Goal: Task Accomplishment & Management: Use online tool/utility

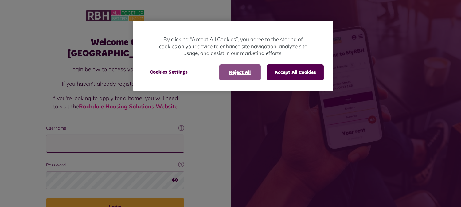
type input "**********"
click at [241, 75] on button "Reject All" at bounding box center [239, 73] width 41 height 16
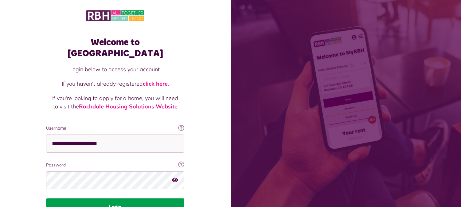
click at [101, 201] on button "Login" at bounding box center [115, 207] width 138 height 17
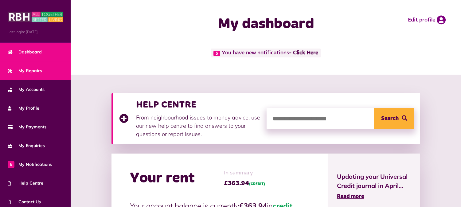
click at [32, 71] on span "My Repairs" at bounding box center [25, 71] width 34 height 6
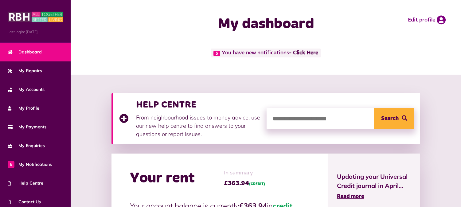
drag, startPoint x: 336, startPoint y: 140, endPoint x: 266, endPoint y: 120, distance: 72.1
click at [266, 120] on div "HELP CENTRE From neighbourhood issues to money advice, use our new help centre …" at bounding box center [266, 118] width 309 height 51
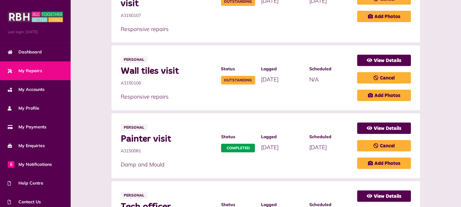
scroll to position [241, 0]
